Goal: Information Seeking & Learning: Learn about a topic

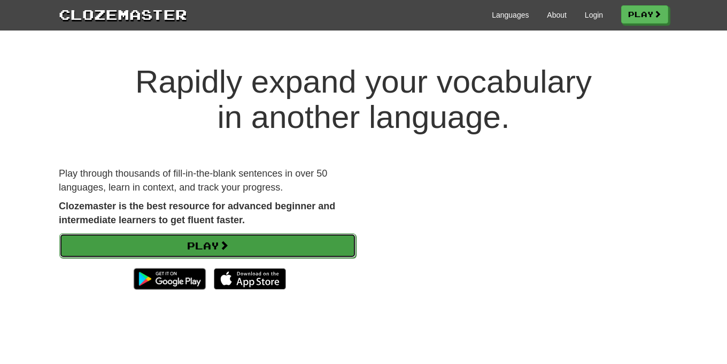
click at [251, 242] on link "Play" at bounding box center [207, 245] width 297 height 25
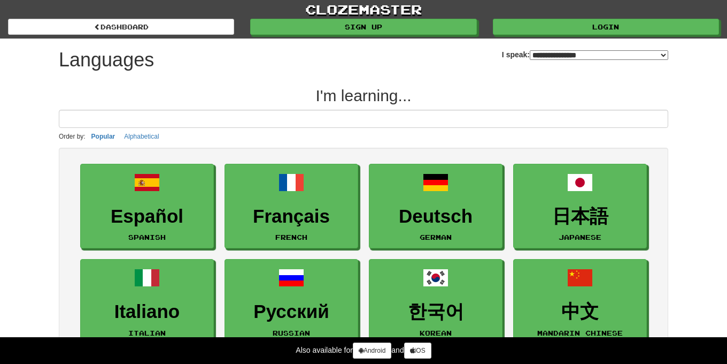
select select "*******"
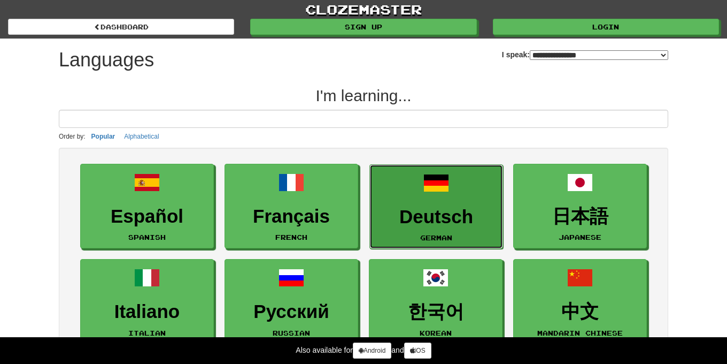
click at [425, 195] on span at bounding box center [437, 183] width 26 height 26
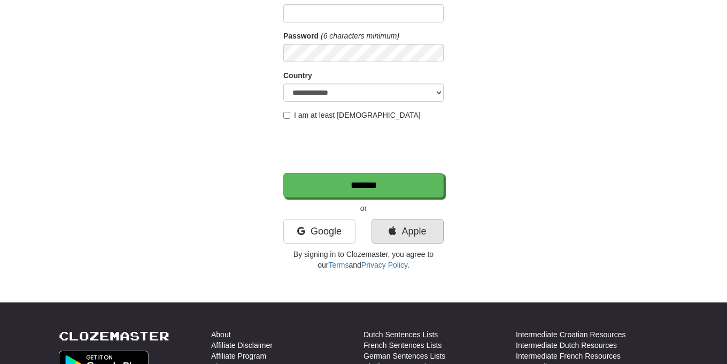
scroll to position [143, 0]
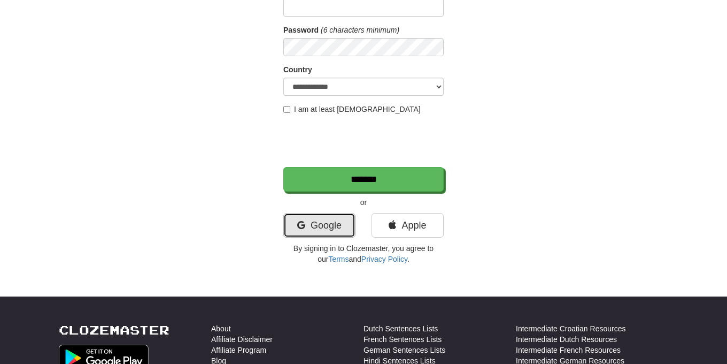
click at [331, 219] on link "Google" at bounding box center [319, 225] width 72 height 25
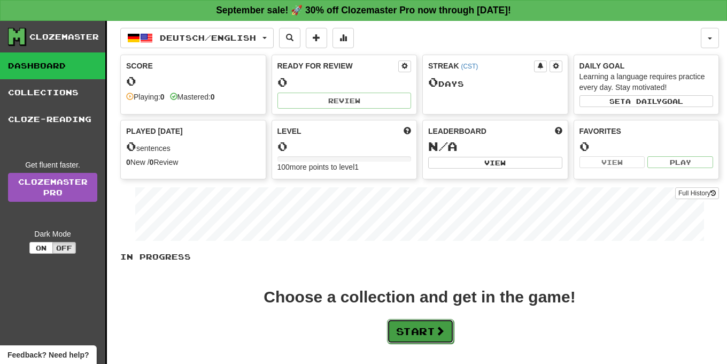
click at [422, 328] on button "Start" at bounding box center [420, 331] width 67 height 25
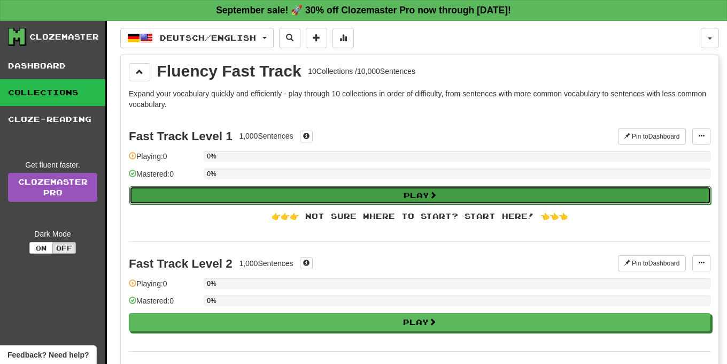
click at [387, 191] on button "Play" at bounding box center [420, 195] width 582 height 18
select select "**"
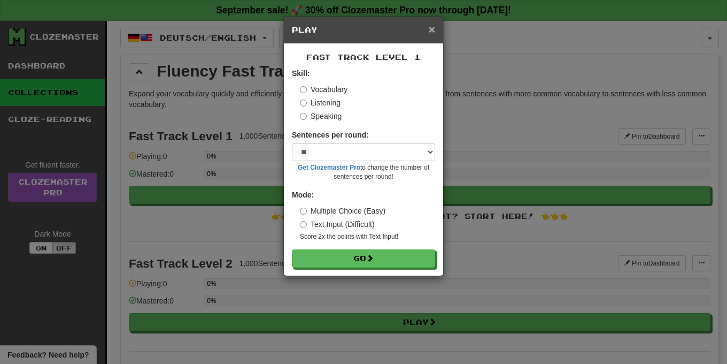
click at [432, 30] on span "×" at bounding box center [432, 29] width 6 height 12
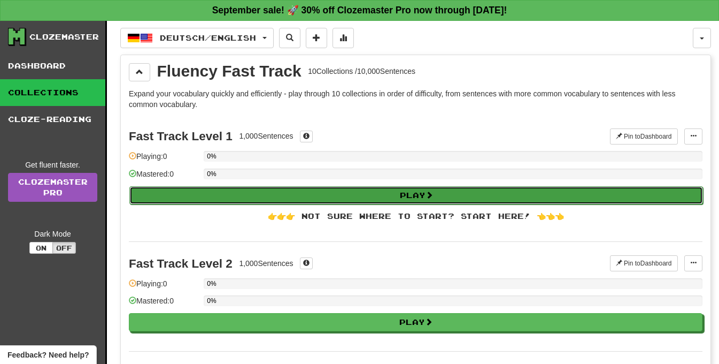
click at [383, 186] on button "Play" at bounding box center [416, 195] width 574 height 18
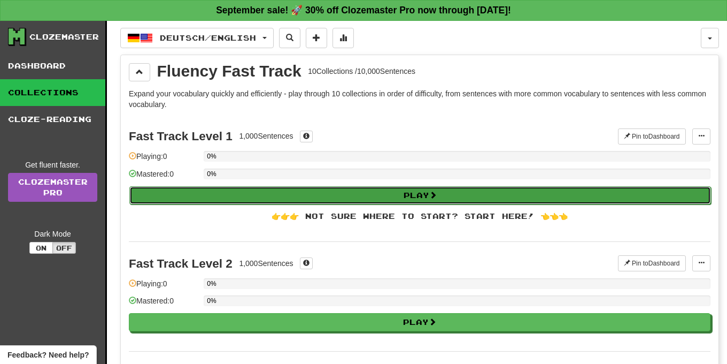
select select "**"
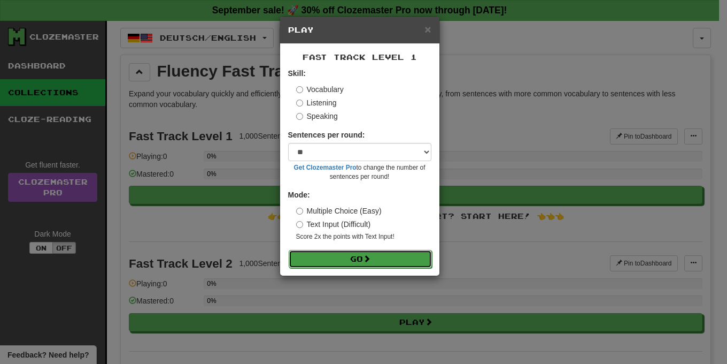
click at [383, 262] on button "Go" at bounding box center [360, 259] width 143 height 18
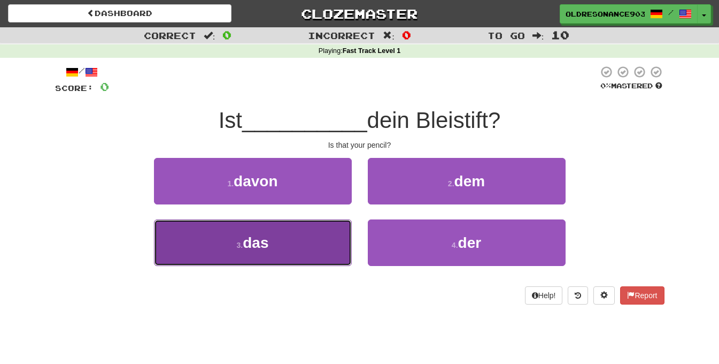
click at [298, 247] on button "3 . das" at bounding box center [253, 242] width 198 height 47
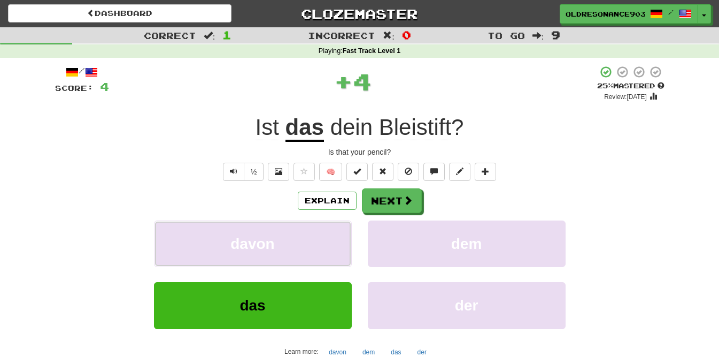
click at [298, 247] on button "davon" at bounding box center [253, 243] width 198 height 47
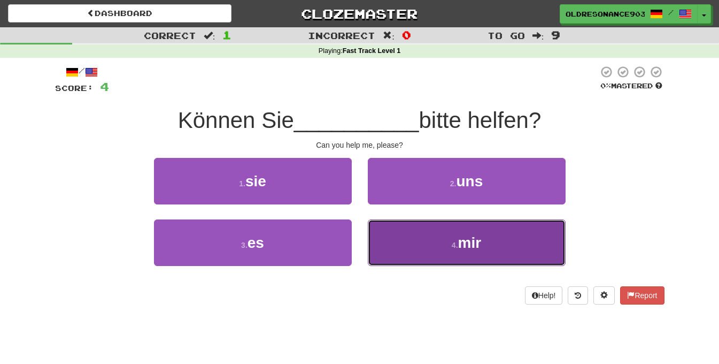
click at [473, 242] on span "mir" at bounding box center [470, 242] width 24 height 17
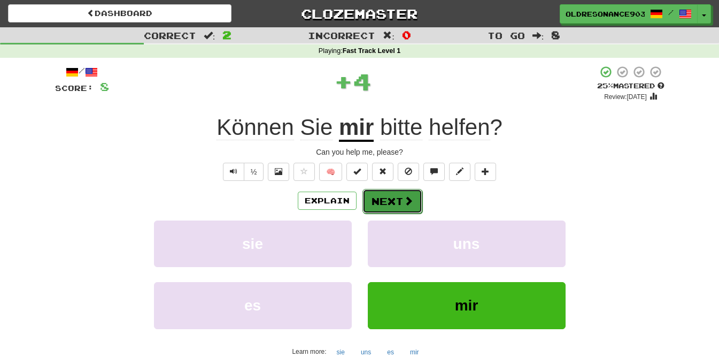
click at [390, 206] on button "Next" at bounding box center [393, 201] width 60 height 25
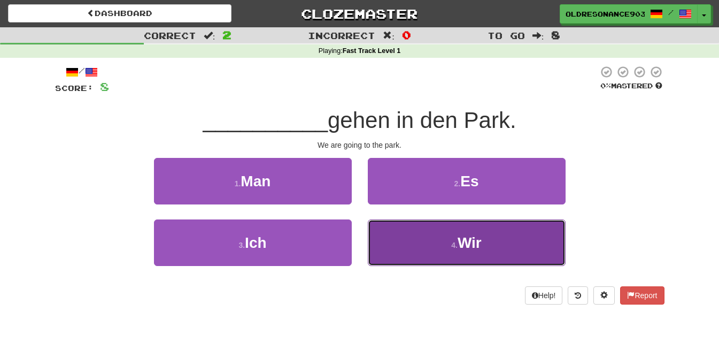
click at [470, 248] on span "Wir" at bounding box center [470, 242] width 24 height 17
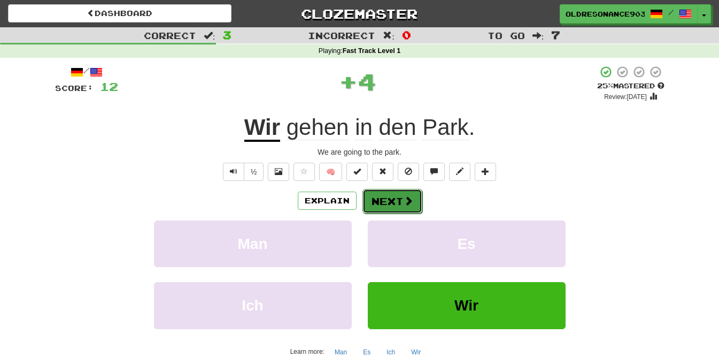
click at [387, 197] on button "Next" at bounding box center [393, 201] width 60 height 25
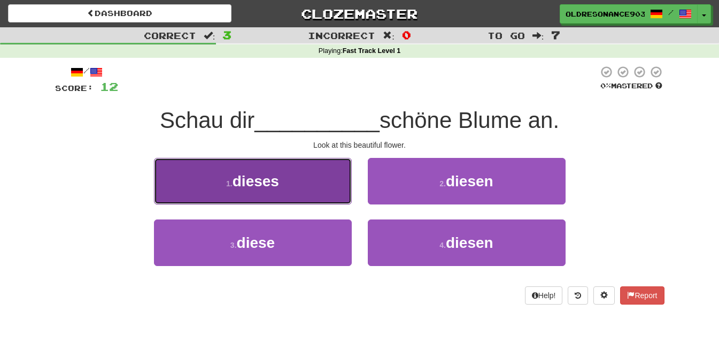
click at [311, 188] on button "1 . dieses" at bounding box center [253, 181] width 198 height 47
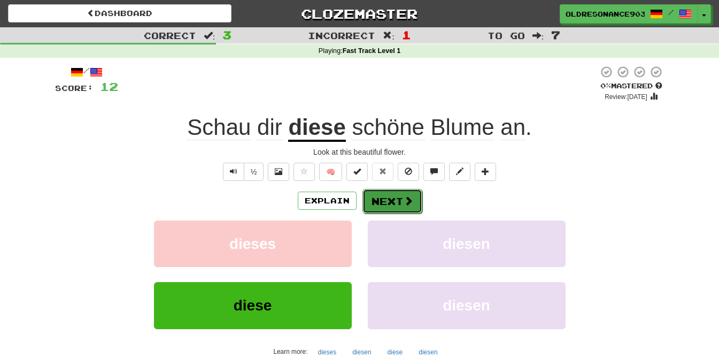
click at [405, 201] on span at bounding box center [409, 201] width 10 height 10
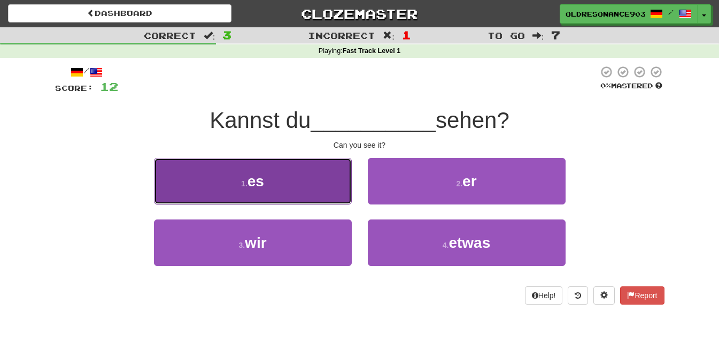
click at [313, 177] on button "1 . es" at bounding box center [253, 181] width 198 height 47
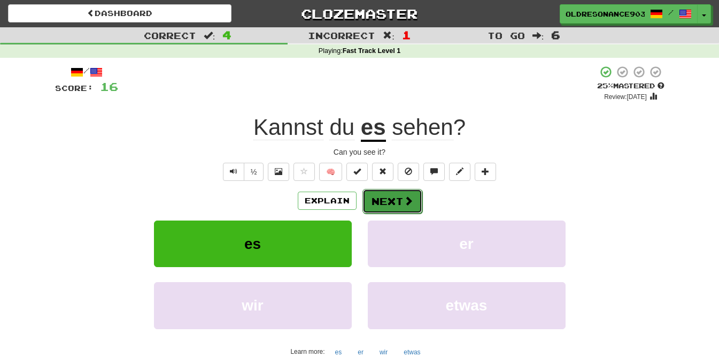
click at [397, 199] on button "Next" at bounding box center [393, 201] width 60 height 25
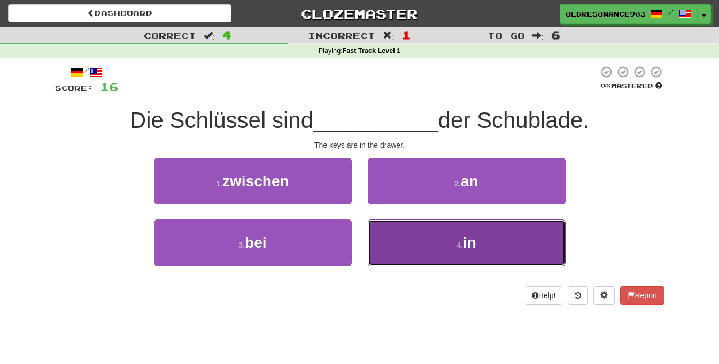
click at [449, 254] on button "4 . in" at bounding box center [467, 242] width 198 height 47
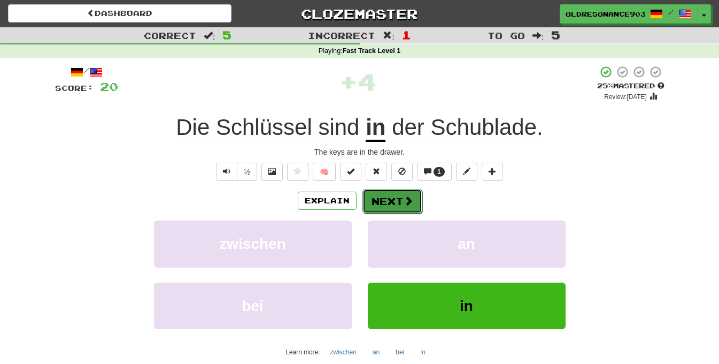
click at [388, 199] on button "Next" at bounding box center [393, 201] width 60 height 25
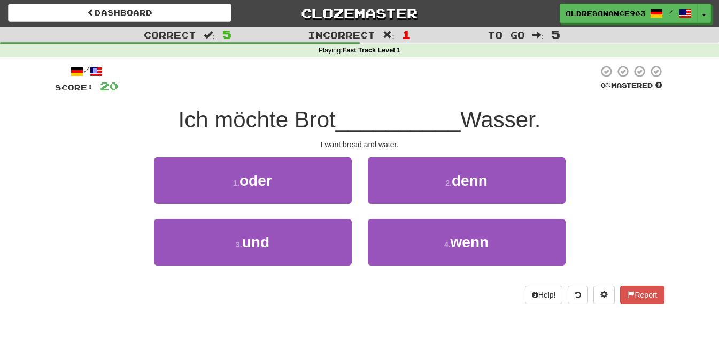
scroll to position [2, 0]
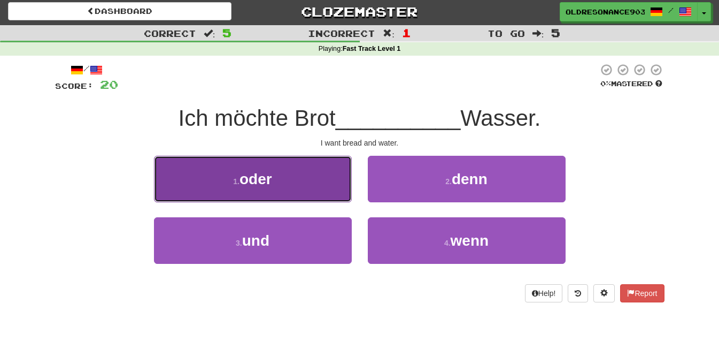
click at [290, 180] on button "1 . oder" at bounding box center [253, 179] width 198 height 47
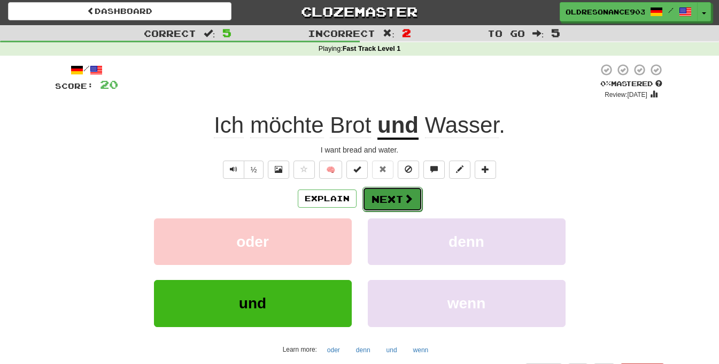
click at [396, 203] on button "Next" at bounding box center [393, 199] width 60 height 25
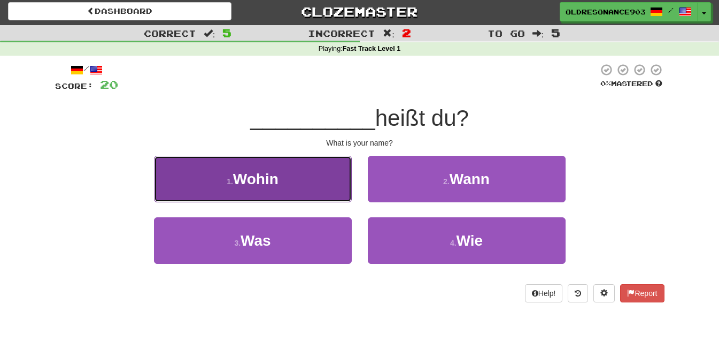
click at [258, 171] on span "Wohin" at bounding box center [255, 179] width 45 height 17
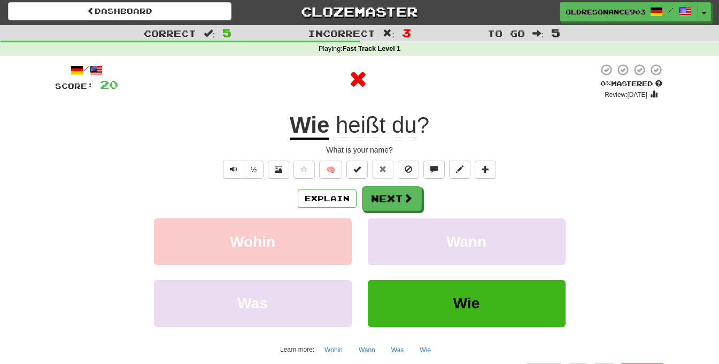
click at [487, 328] on div "Wie" at bounding box center [467, 311] width 214 height 62
click at [378, 201] on button "Next" at bounding box center [393, 199] width 60 height 25
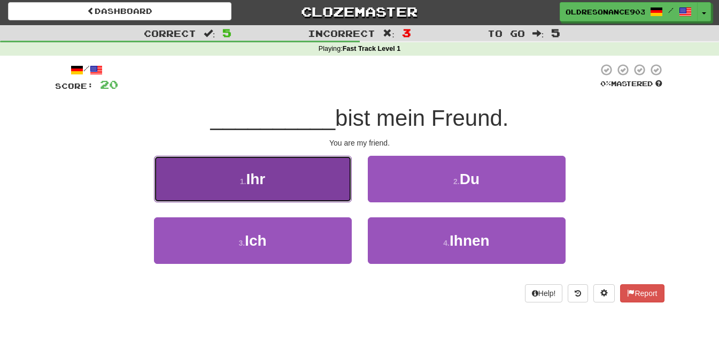
click at [314, 190] on button "1 . Ihr" at bounding box center [253, 179] width 198 height 47
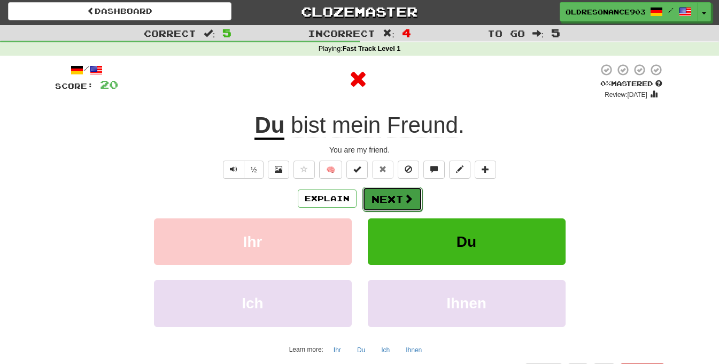
click at [387, 198] on button "Next" at bounding box center [393, 199] width 60 height 25
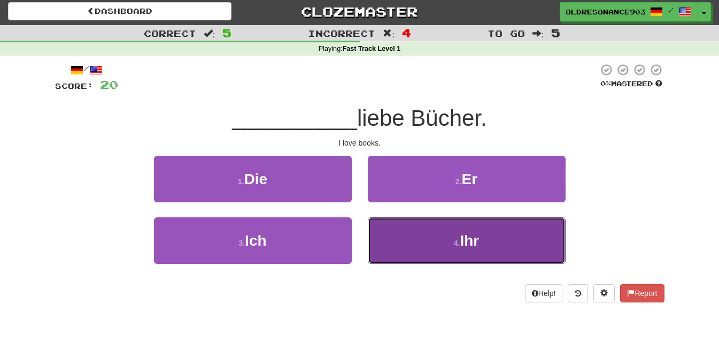
click at [531, 248] on button "4 . Ihr" at bounding box center [467, 240] width 198 height 47
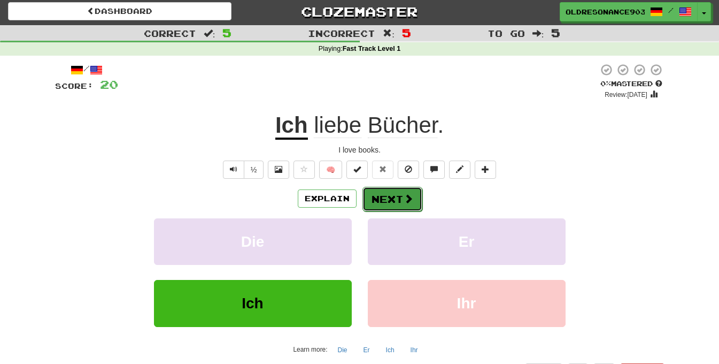
click at [405, 195] on span at bounding box center [409, 199] width 10 height 10
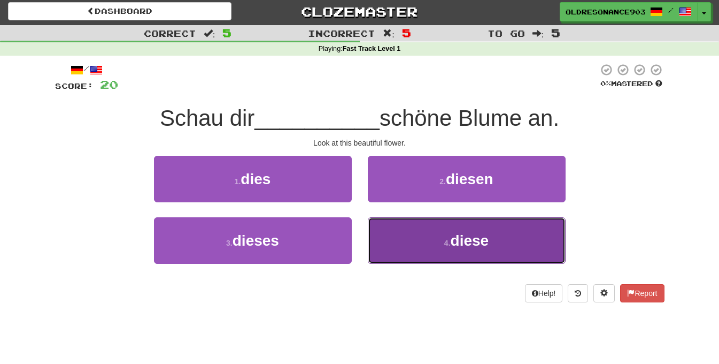
click at [496, 258] on button "4 . diese" at bounding box center [467, 240] width 198 height 47
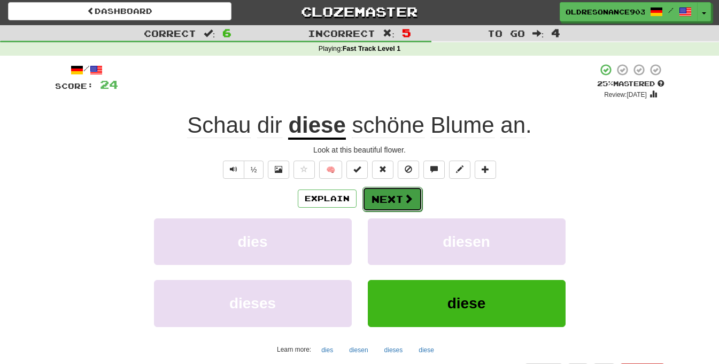
click at [385, 199] on button "Next" at bounding box center [393, 199] width 60 height 25
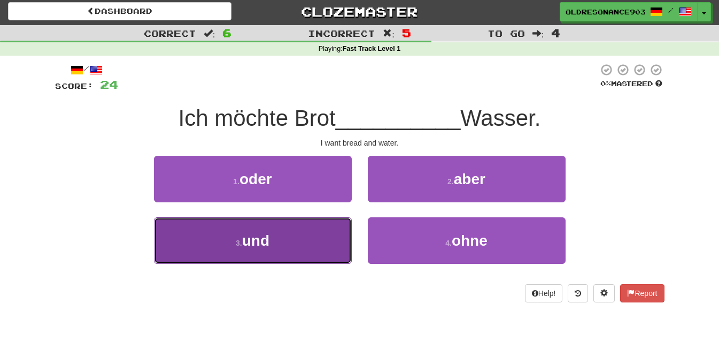
click at [297, 237] on button "3 . und" at bounding box center [253, 240] width 198 height 47
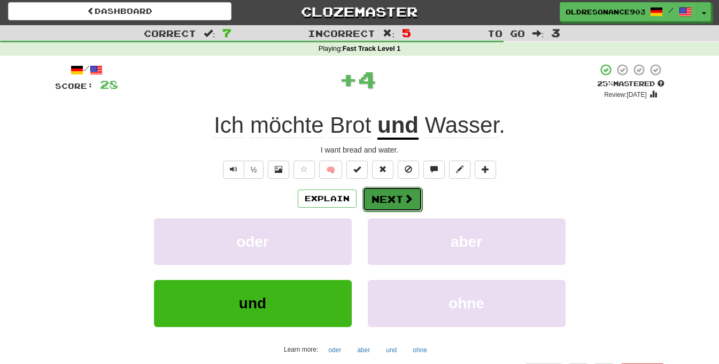
click at [375, 204] on button "Next" at bounding box center [393, 199] width 60 height 25
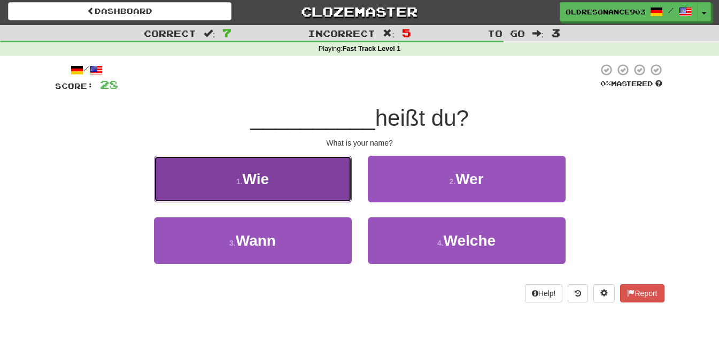
click at [318, 162] on button "1 . Wie" at bounding box center [253, 179] width 198 height 47
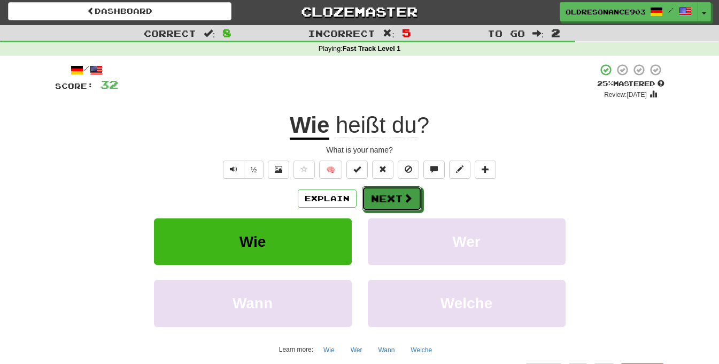
drag, startPoint x: 410, startPoint y: 147, endPoint x: 415, endPoint y: 131, distance: 16.4
click at [410, 144] on div "/ Score: 32 + 4 25 % Mastered Review: [DATE] Wie heißt du ? What is your name? …" at bounding box center [360, 222] width 610 height 318
click at [379, 188] on button "Next" at bounding box center [393, 199] width 60 height 25
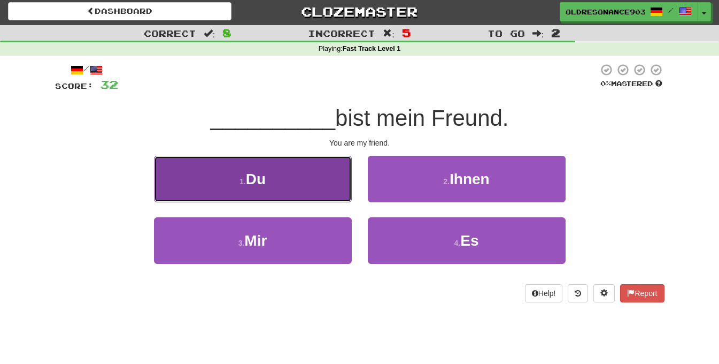
click at [310, 178] on button "1 . Du" at bounding box center [253, 179] width 198 height 47
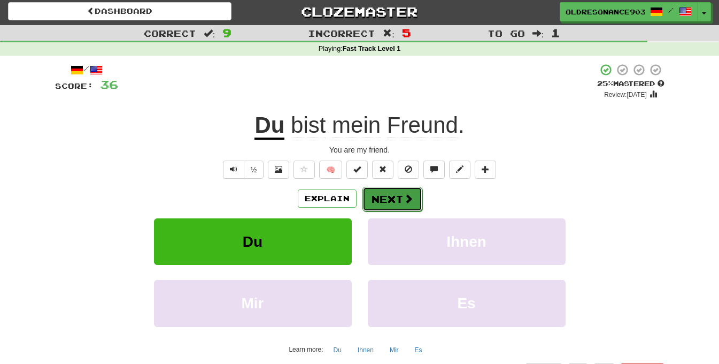
click at [383, 194] on button "Next" at bounding box center [393, 199] width 60 height 25
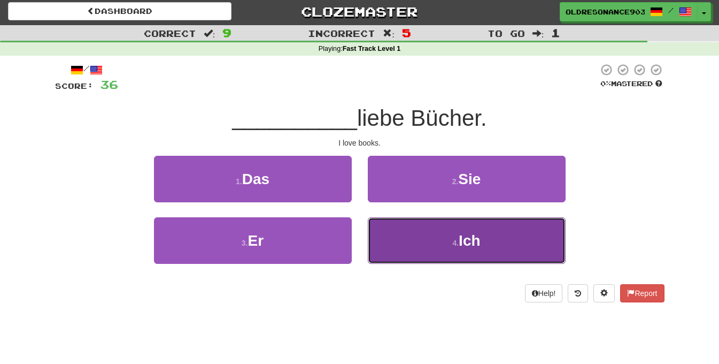
click at [429, 247] on button "4 . Ich" at bounding box center [467, 240] width 198 height 47
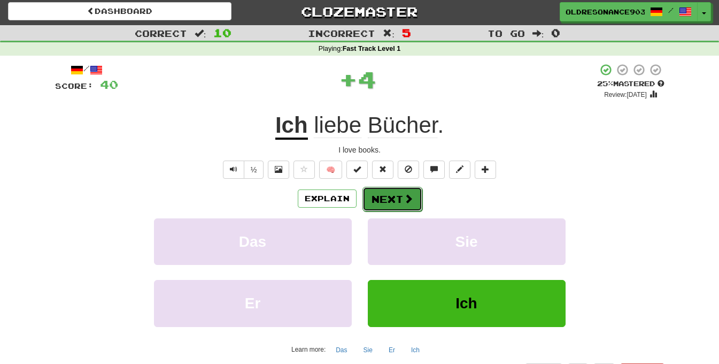
click at [388, 193] on button "Next" at bounding box center [393, 199] width 60 height 25
